Goal: Check status: Check status

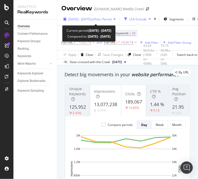
click at [105, 17] on span "vs Prev. Period" at bounding box center [101, 19] width 20 height 4
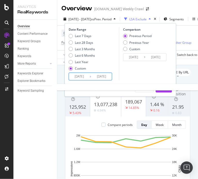
click at [82, 77] on input "[DATE]" at bounding box center [79, 76] width 21 height 7
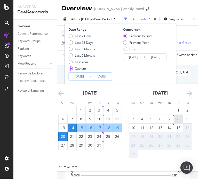
click at [178, 120] on div "8" at bounding box center [178, 119] width 9 height 5
type input "[DATE]"
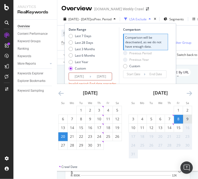
click at [186, 120] on div "9" at bounding box center [187, 119] width 9 height 5
type input "[DATE]"
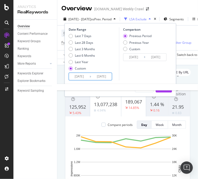
click at [94, 76] on input "[DATE]" at bounding box center [101, 76] width 21 height 7
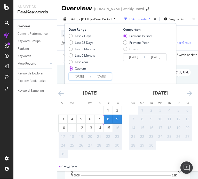
click at [117, 119] on div "9" at bounding box center [117, 119] width 9 height 5
click at [97, 73] on input "[DATE]" at bounding box center [101, 76] width 21 height 7
click at [108, 126] on div "15" at bounding box center [108, 127] width 9 height 5
type input "[DATE]"
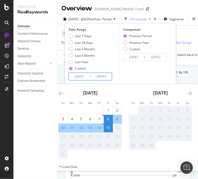
click at [85, 76] on input "[DATE]" at bounding box center [79, 76] width 21 height 7
click at [117, 121] on div "9" at bounding box center [117, 119] width 9 height 5
type input "[DATE]"
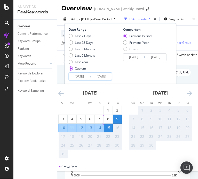
click at [109, 128] on div "15" at bounding box center [108, 127] width 9 height 5
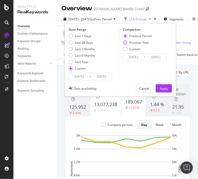
click at [140, 42] on div "Previous Year" at bounding box center [139, 42] width 20 height 4
type input "[DATE]"
click at [159, 87] on button "Apply" at bounding box center [163, 88] width 16 height 8
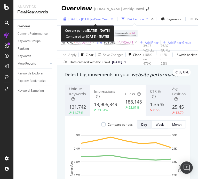
click at [91, 18] on span "[DATE] - [DATE]" at bounding box center [79, 19] width 23 height 4
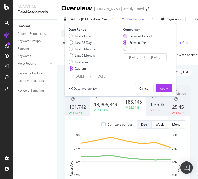
click at [131, 35] on div "Previous Period" at bounding box center [140, 36] width 22 height 4
type input "[DATE]"
click at [162, 87] on div "Apply" at bounding box center [164, 88] width 8 height 4
